Goal: Complete application form: Complete application form

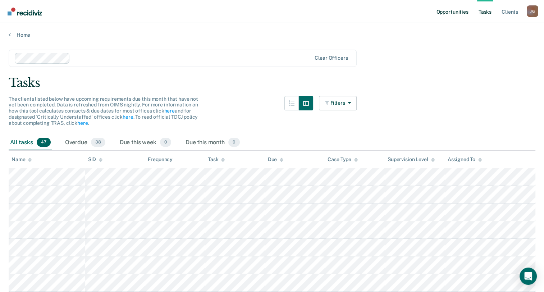
click at [449, 14] on link "Opportunities" at bounding box center [452, 11] width 35 height 23
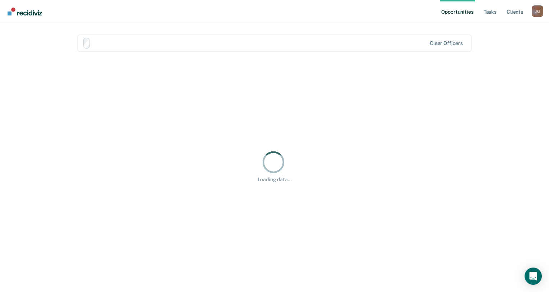
click at [449, 14] on link "Opportunities" at bounding box center [457, 11] width 35 height 23
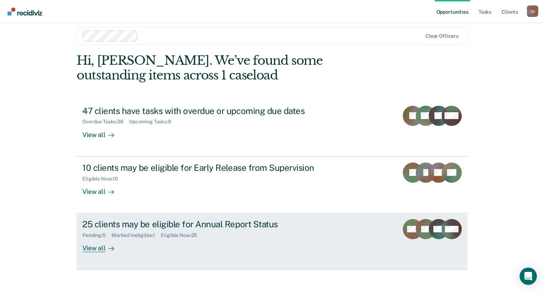
scroll to position [13, 0]
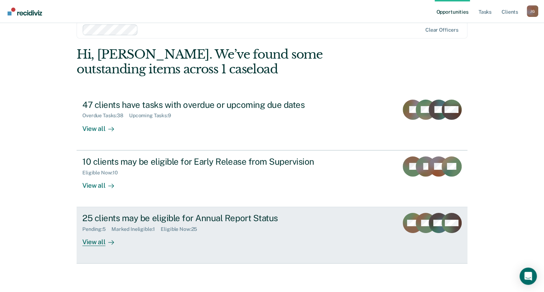
click at [92, 242] on div "View all" at bounding box center [102, 239] width 40 height 14
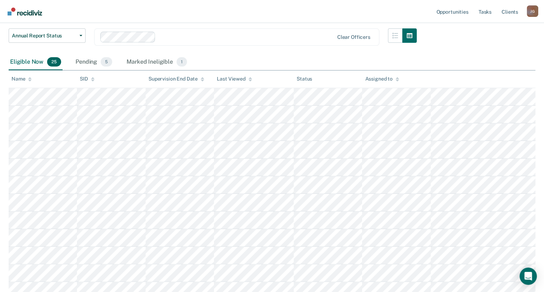
scroll to position [22, 0]
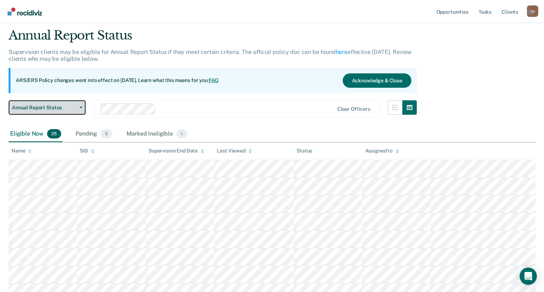
click at [78, 107] on span "button" at bounding box center [80, 107] width 6 height 1
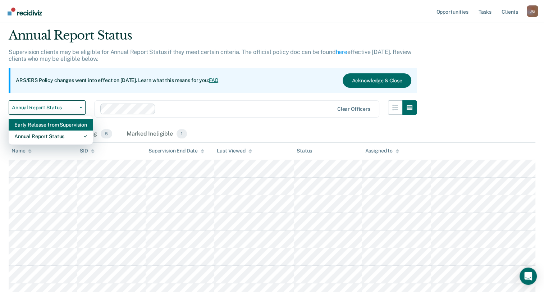
click at [42, 122] on div "Early Release from Supervision" at bounding box center [50, 125] width 73 height 12
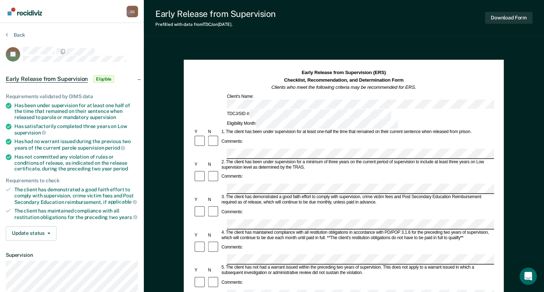
click at [454, 80] on div "Early Release from Supervision (ERS) Checklist, Recommendation, and Determinati…" at bounding box center [343, 80] width 301 height 22
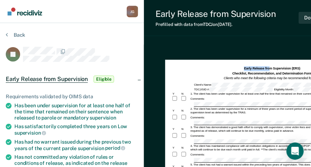
drag, startPoint x: 261, startPoint y: 40, endPoint x: 223, endPoint y: 37, distance: 37.5
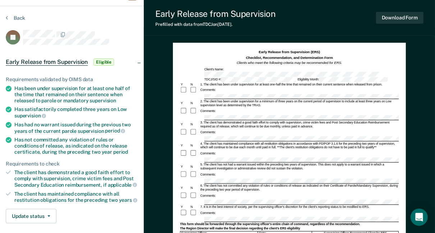
scroll to position [13, 0]
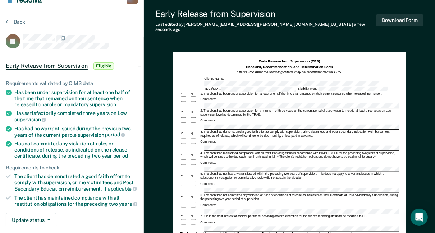
click at [293, 180] on div "Comments:" at bounding box center [289, 184] width 219 height 8
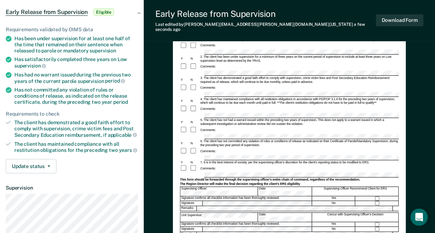
scroll to position [70, 0]
